Goal: Information Seeking & Learning: Learn about a topic

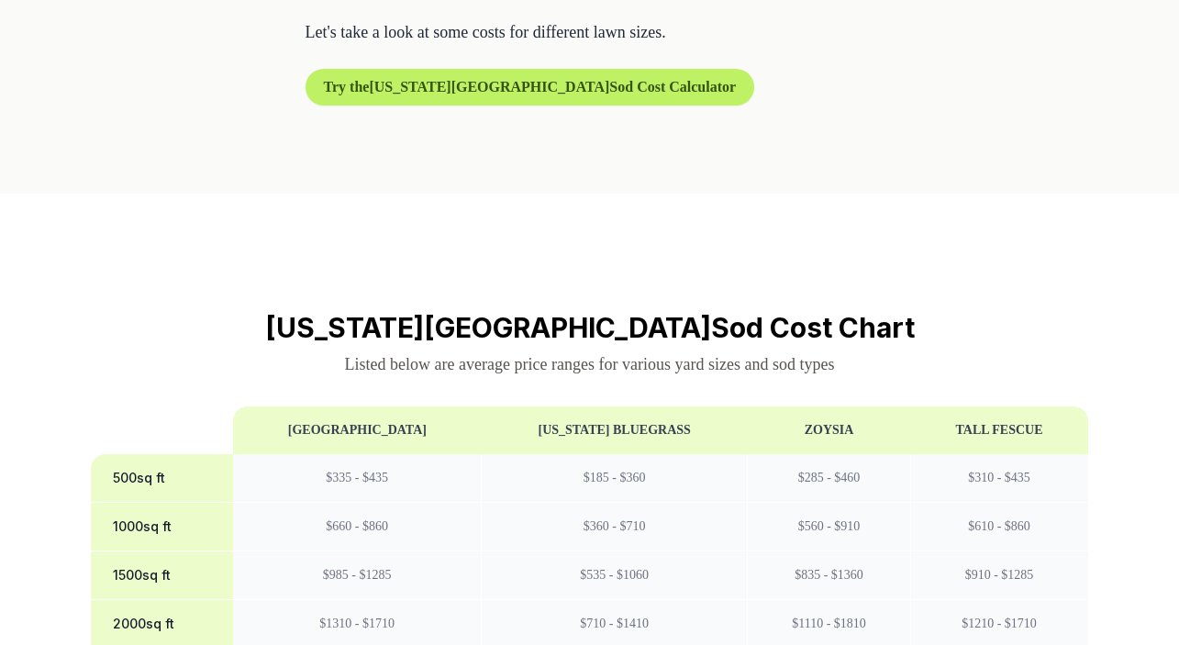
scroll to position [1230, 0]
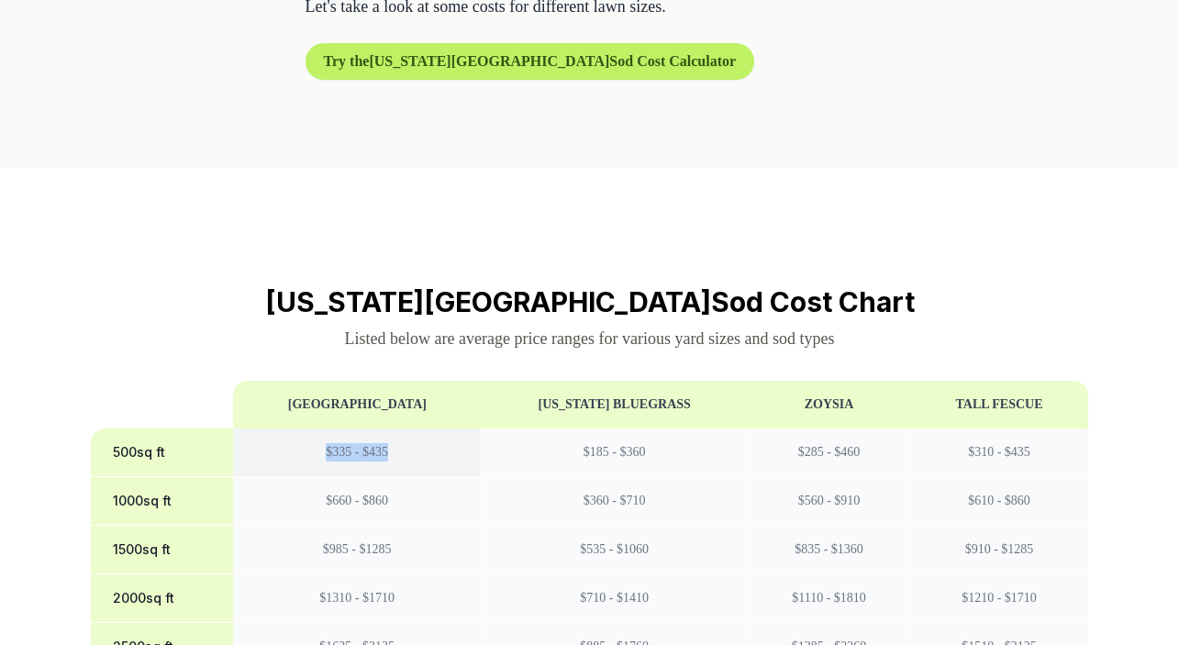
drag, startPoint x: 378, startPoint y: 421, endPoint x: 294, endPoint y: 418, distance: 83.5
click at [294, 428] on td "$ 335 - $ 435" at bounding box center [357, 452] width 248 height 49
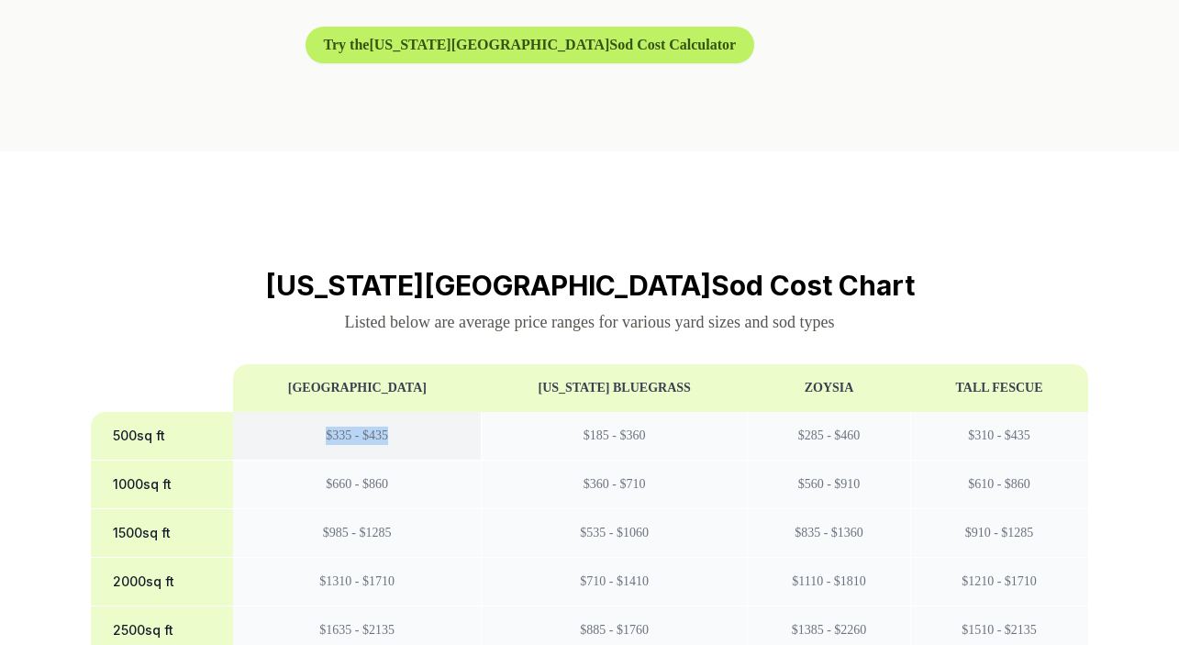
scroll to position [1269, 0]
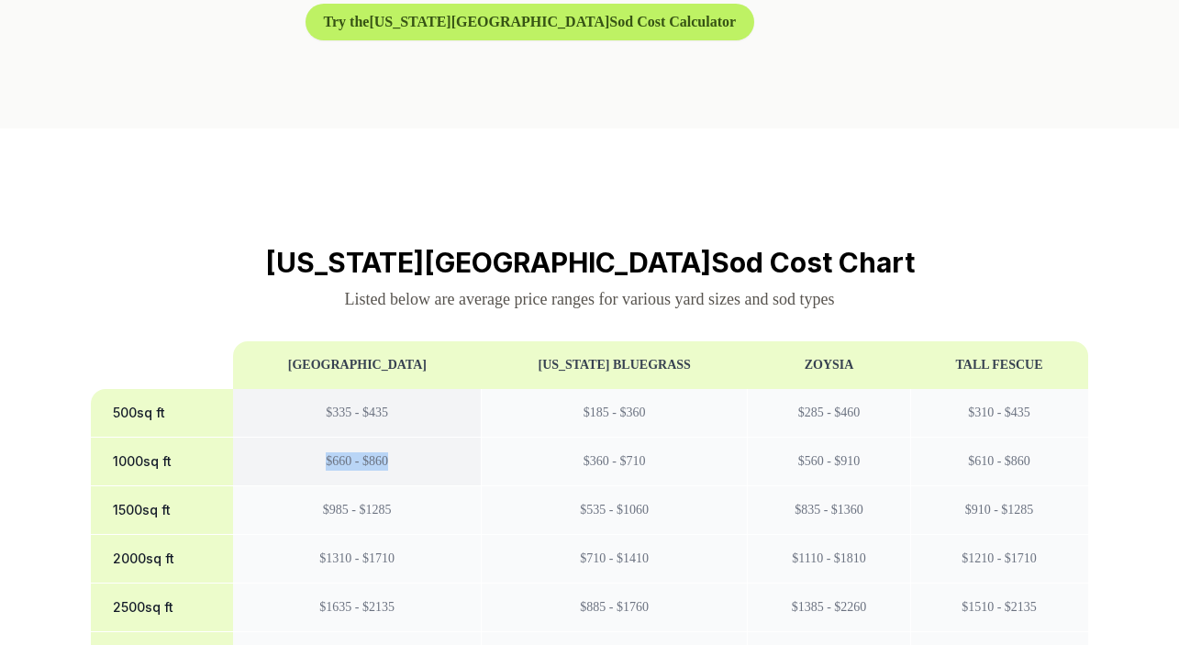
drag, startPoint x: 378, startPoint y: 429, endPoint x: 299, endPoint y: 431, distance: 78.9
click at [299, 438] on td "$ 660 - $ 860" at bounding box center [357, 462] width 248 height 49
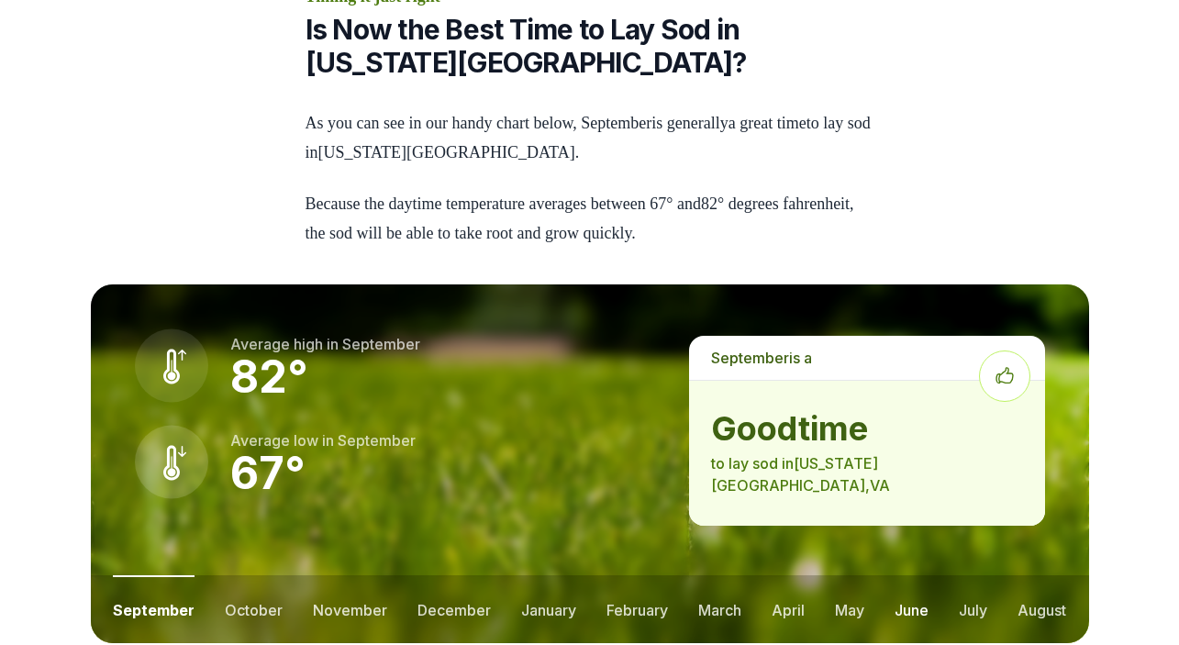
scroll to position [2232, 0]
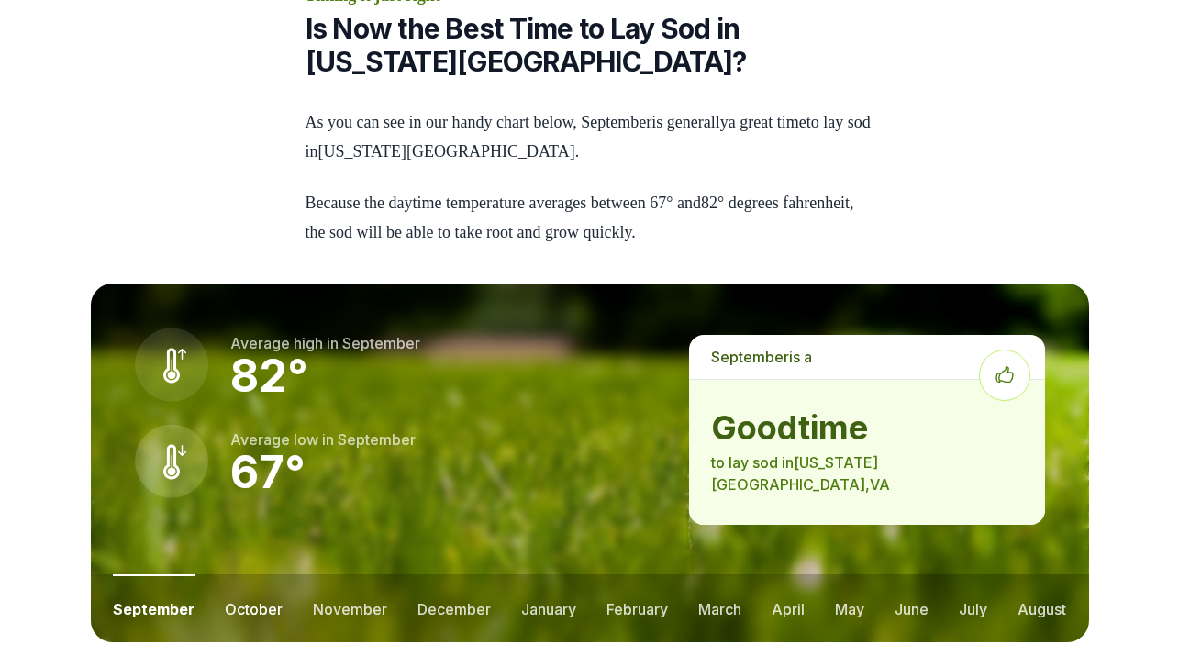
click at [239, 574] on button "october" at bounding box center [254, 608] width 58 height 68
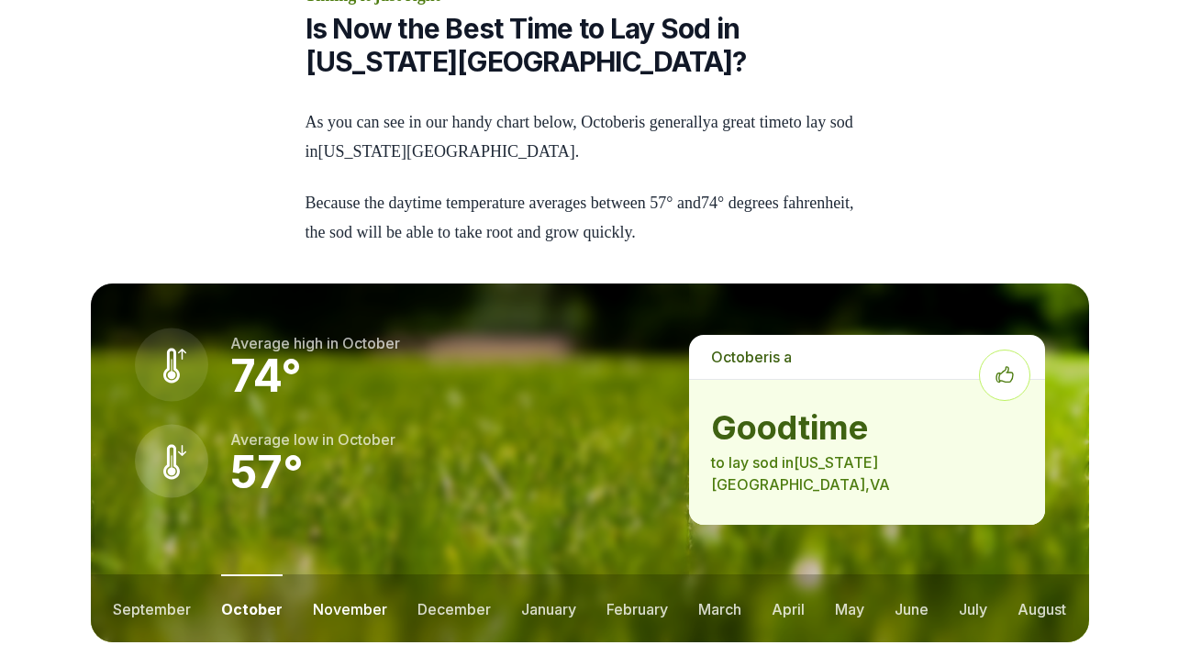
click at [334, 574] on button "november" at bounding box center [350, 608] width 74 height 68
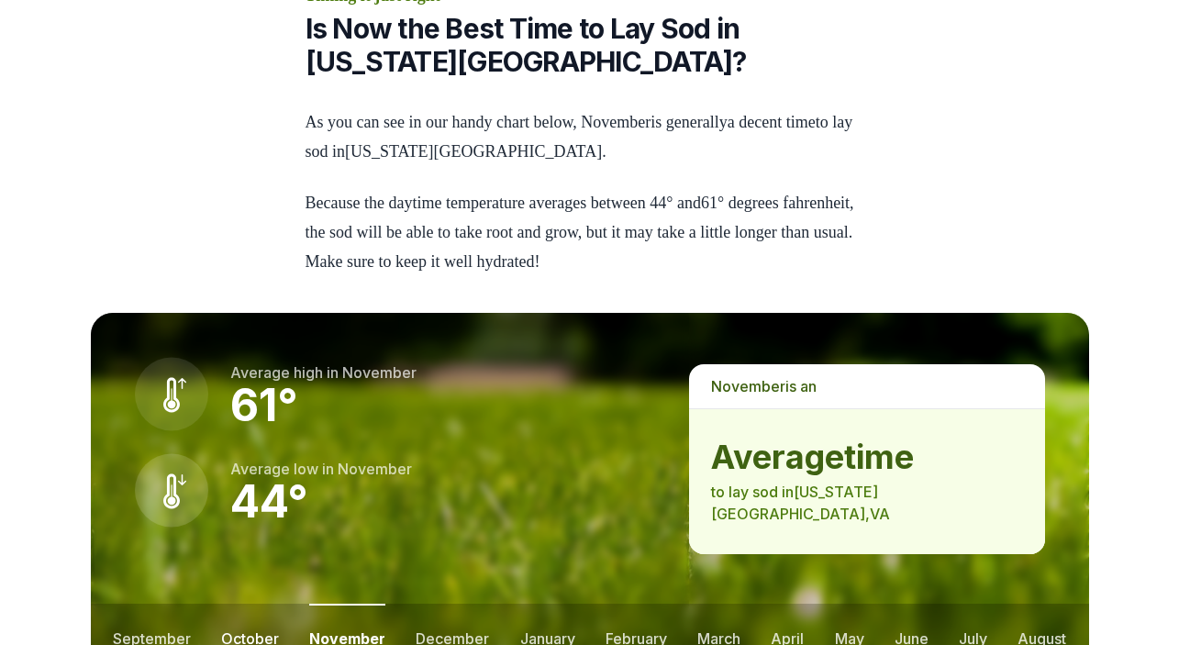
click at [254, 604] on button "october" at bounding box center [250, 638] width 58 height 68
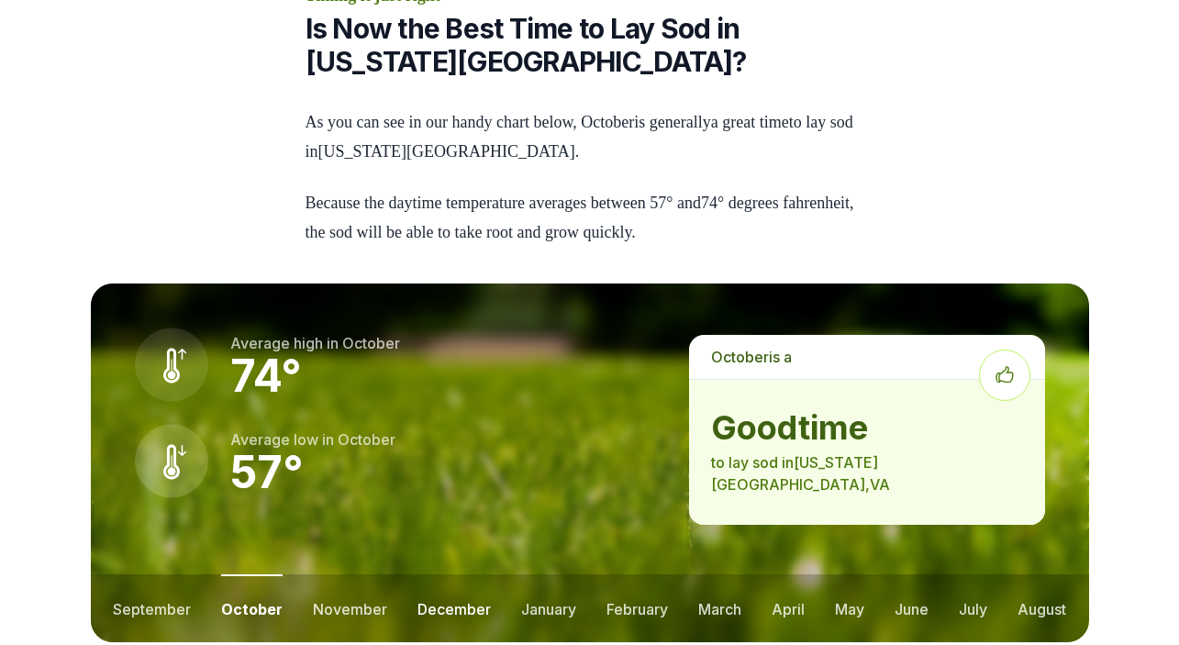
click at [468, 574] on button "december" at bounding box center [453, 608] width 73 height 68
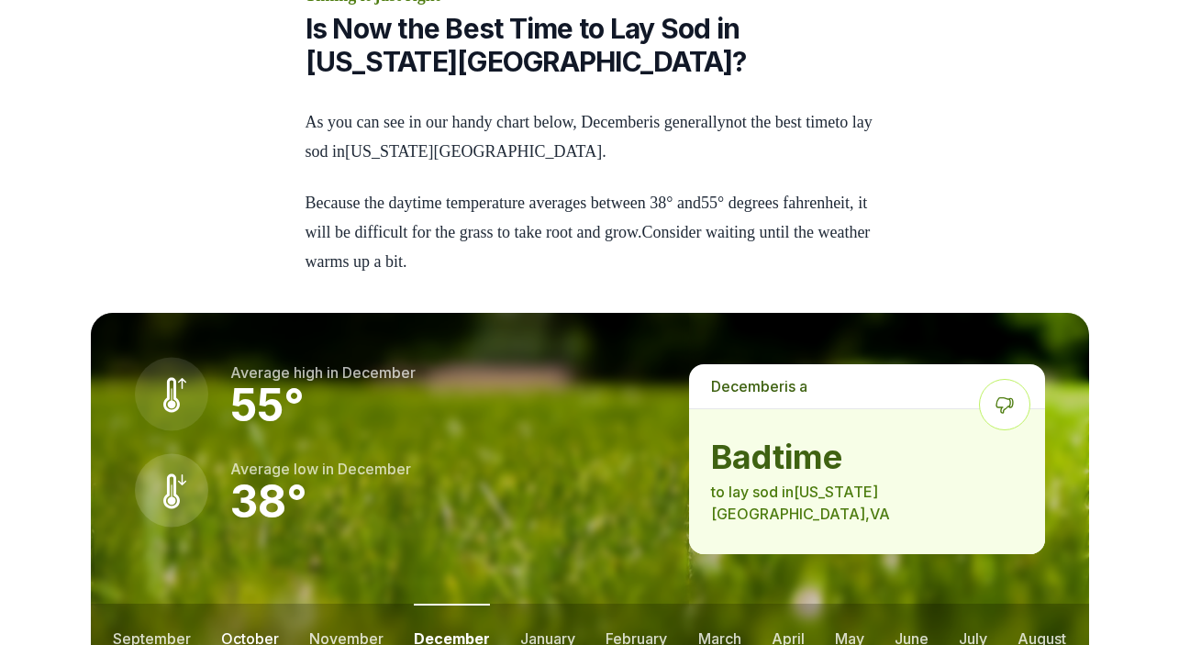
click at [238, 604] on button "october" at bounding box center [250, 638] width 58 height 68
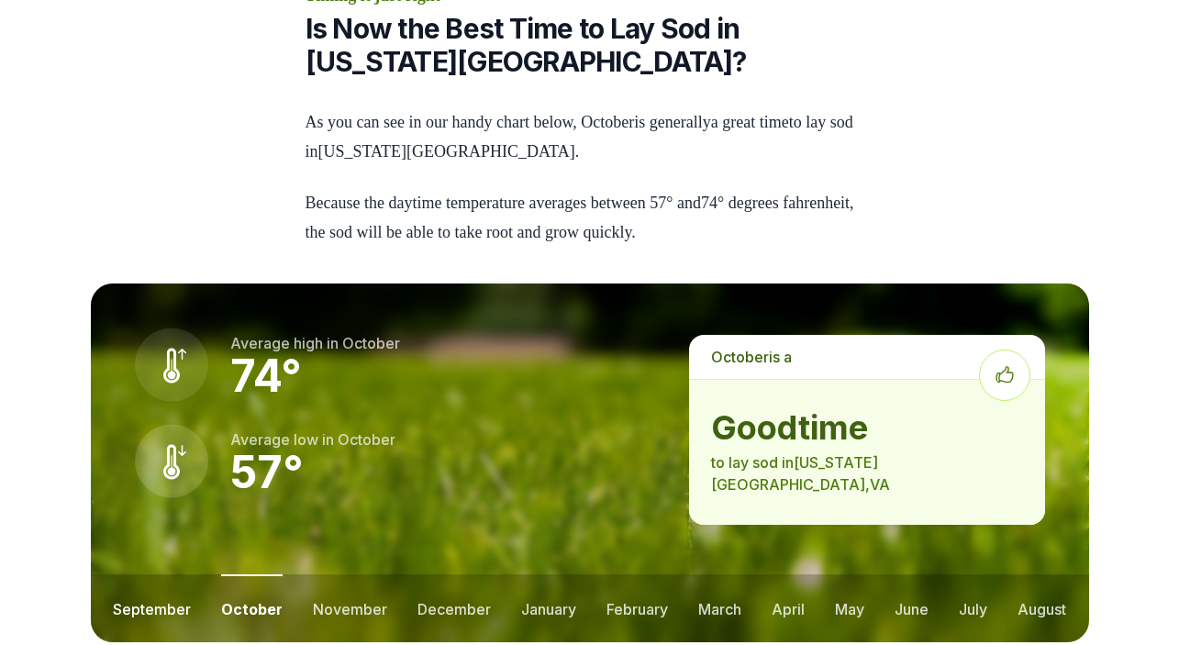
click at [163, 574] on button "september" at bounding box center [152, 608] width 78 height 68
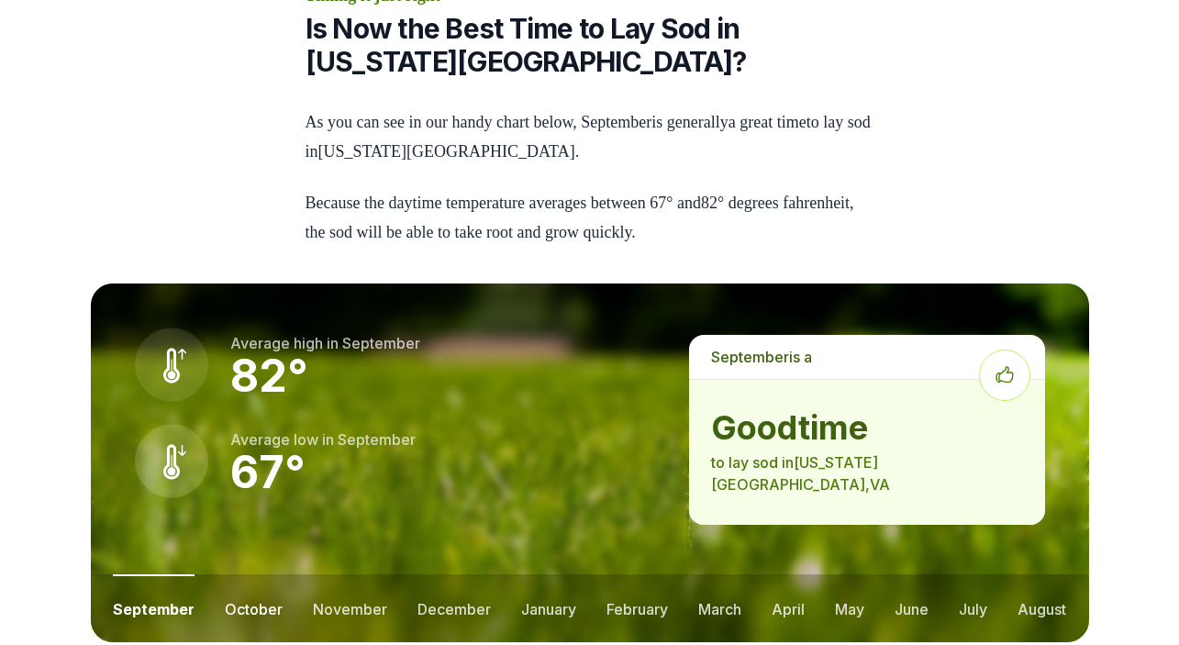
click at [249, 574] on button "october" at bounding box center [254, 608] width 58 height 68
